Goal: Find specific page/section: Find specific page/section

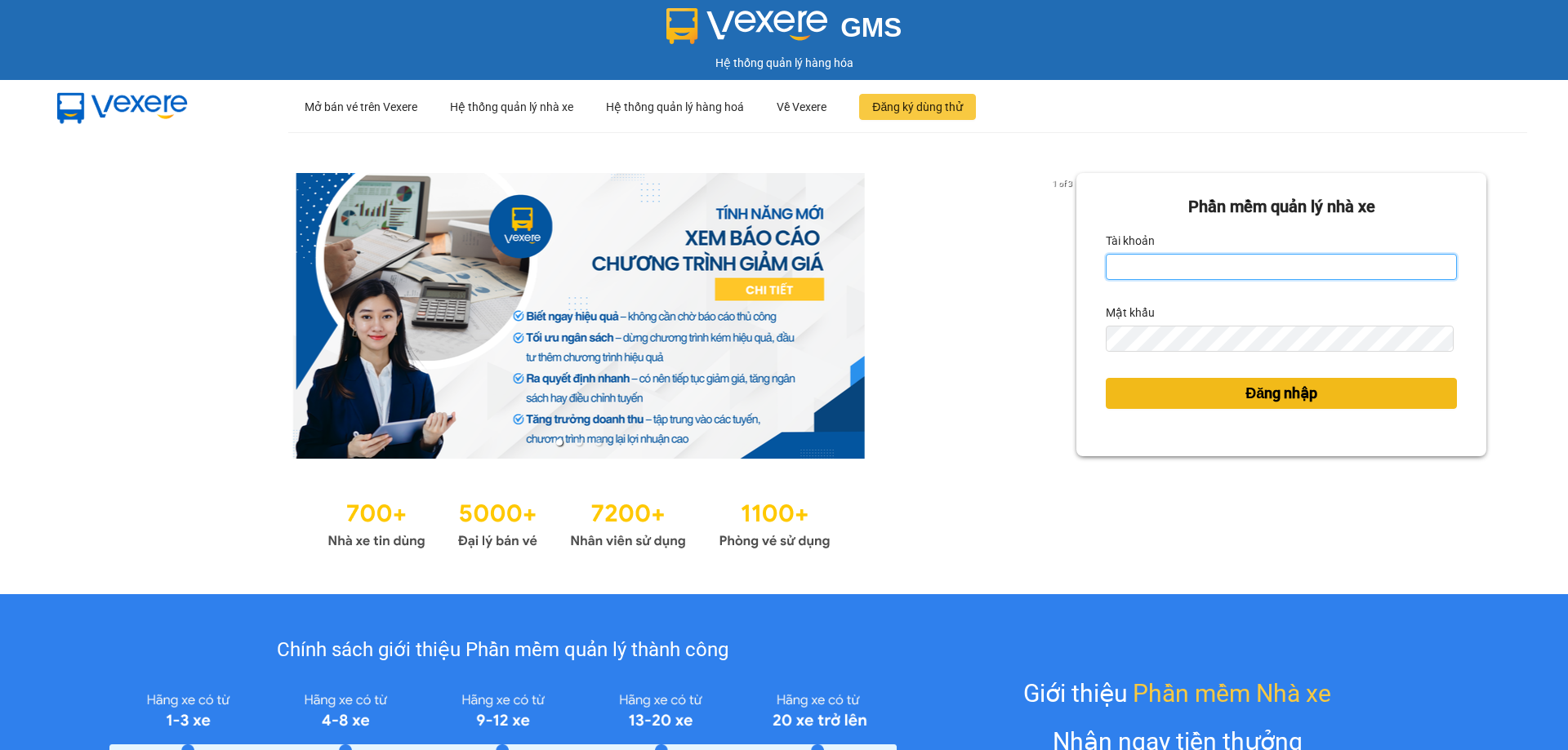
type input "bagahophong.tuanhung"
click at [1278, 387] on span "Đăng nhập" at bounding box center [1281, 393] width 72 height 23
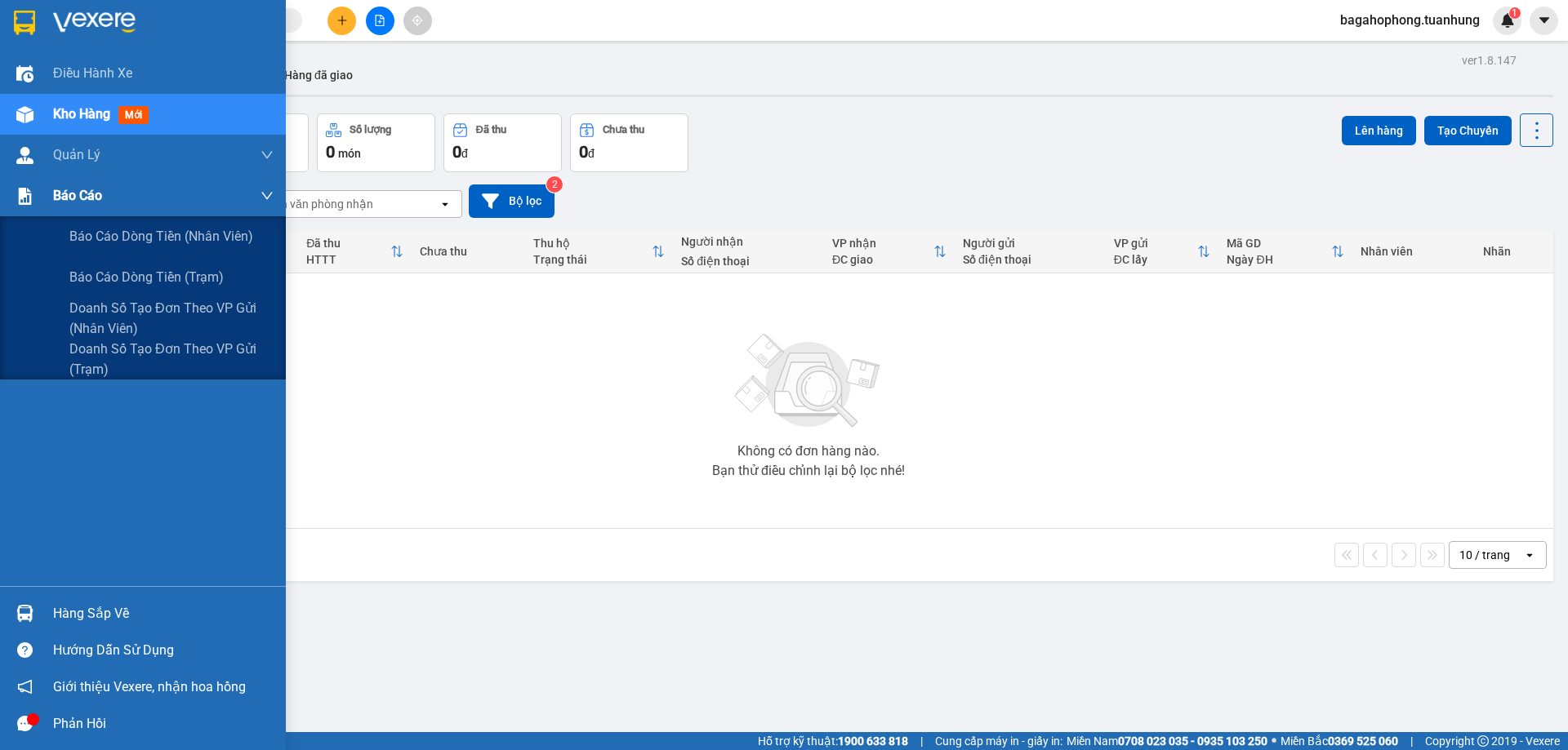
click at [118, 189] on div "Báo cáo" at bounding box center [163, 196] width 220 height 41
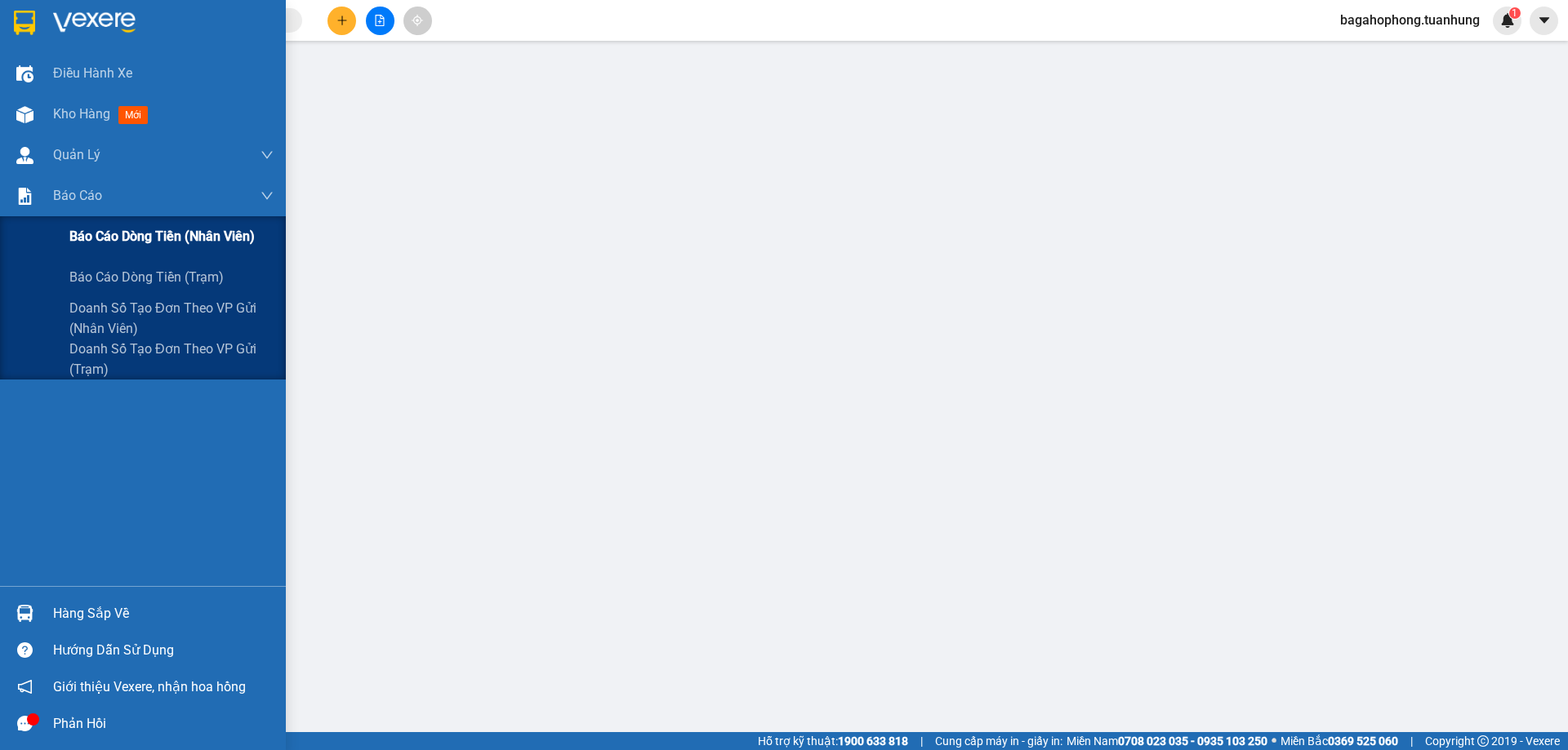
click at [105, 231] on span "Báo cáo dòng tiền (nhân viên)" at bounding box center [162, 237] width 185 height 21
